Goal: Navigation & Orientation: Understand site structure

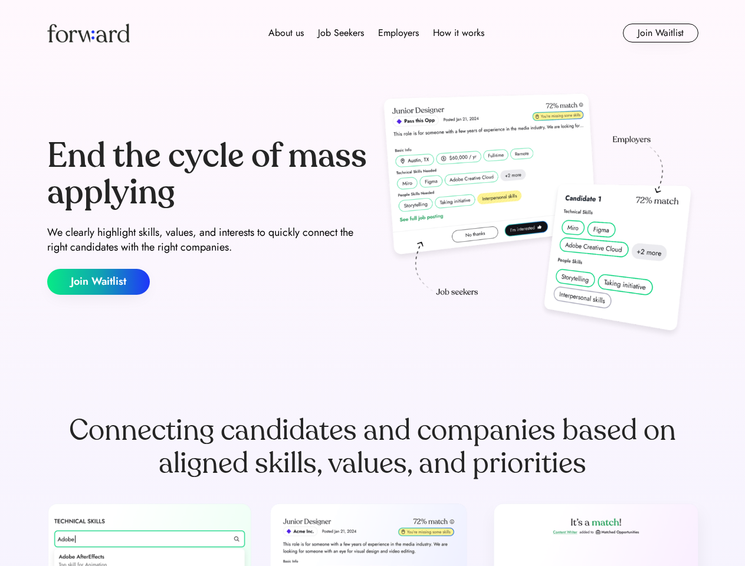
click at [372, 283] on div "End the cycle of mass applying We clearly highlight skills, values, and interes…" at bounding box center [372, 217] width 651 height 254
click at [373, 33] on div "About us Job Seekers Employers How it works" at bounding box center [376, 33] width 465 height 14
click at [88, 33] on img at bounding box center [88, 33] width 83 height 19
click at [376, 33] on div "About us Job Seekers Employers How it works" at bounding box center [376, 33] width 465 height 14
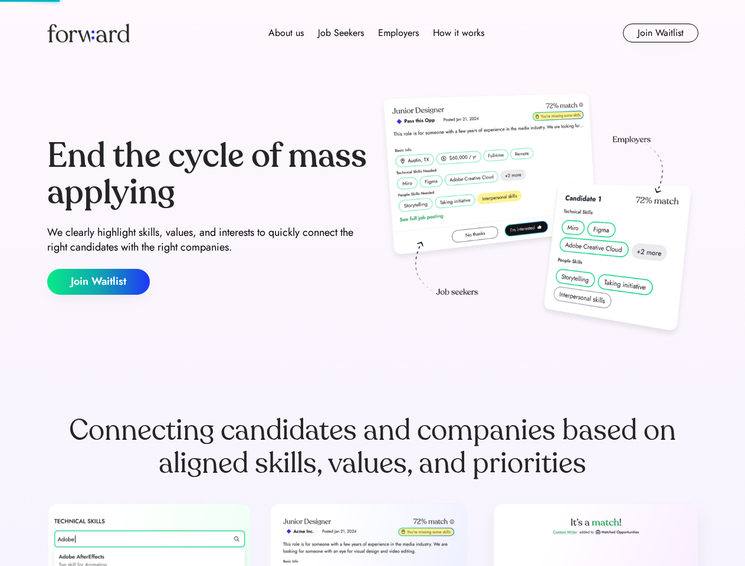
click at [286, 33] on div "About us" at bounding box center [285, 33] width 35 height 14
click at [341, 33] on div "Job Seekers" at bounding box center [341, 33] width 46 height 14
click at [398, 33] on div "Employers" at bounding box center [398, 33] width 41 height 14
click at [458, 33] on div "How it works" at bounding box center [458, 33] width 51 height 14
click at [660, 33] on button "Join Waitlist" at bounding box center [660, 33] width 75 height 19
